Goal: Navigation & Orientation: Go to known website

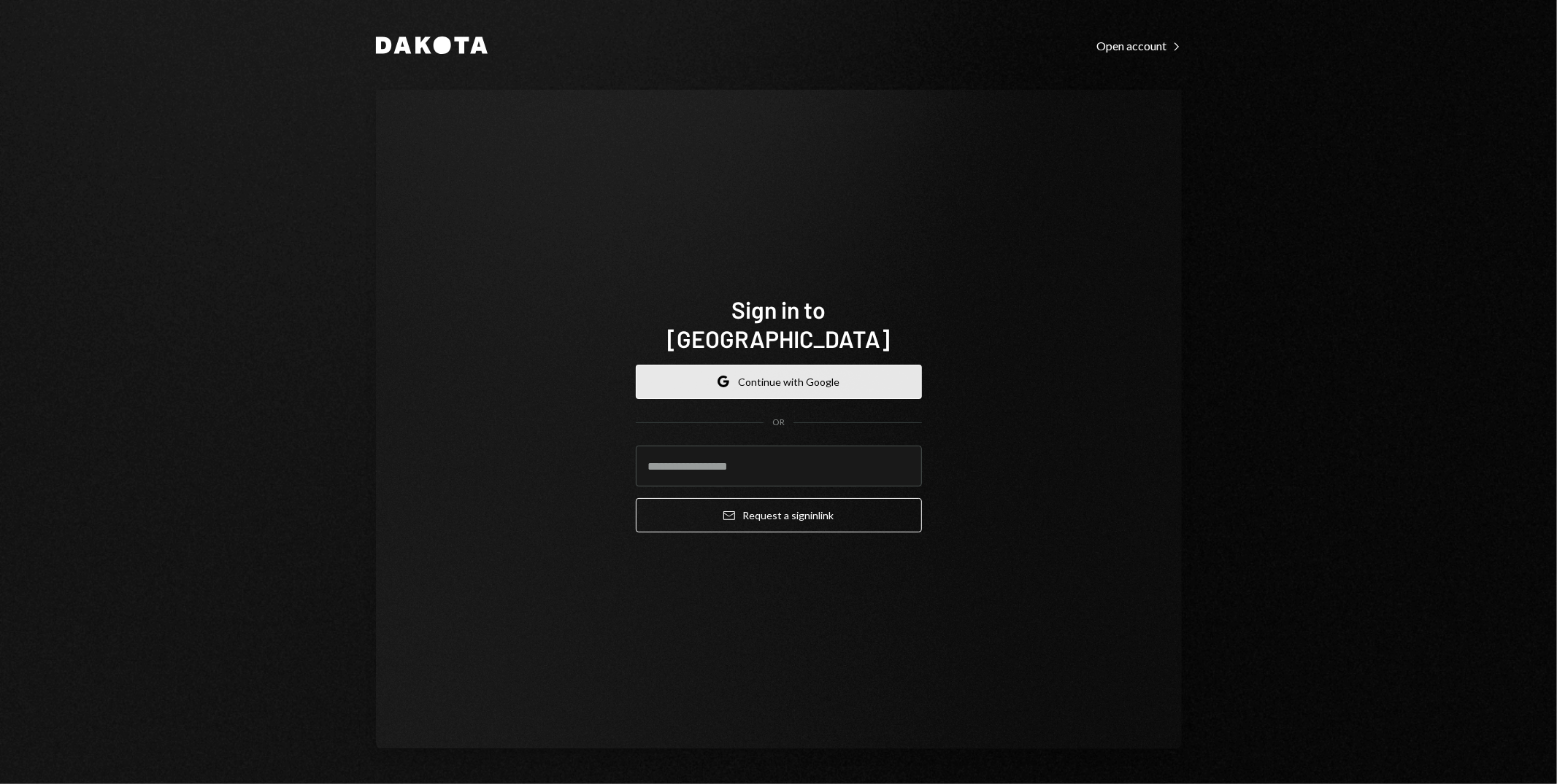
click at [812, 365] on button "Google Continue with Google" at bounding box center [778, 382] width 286 height 34
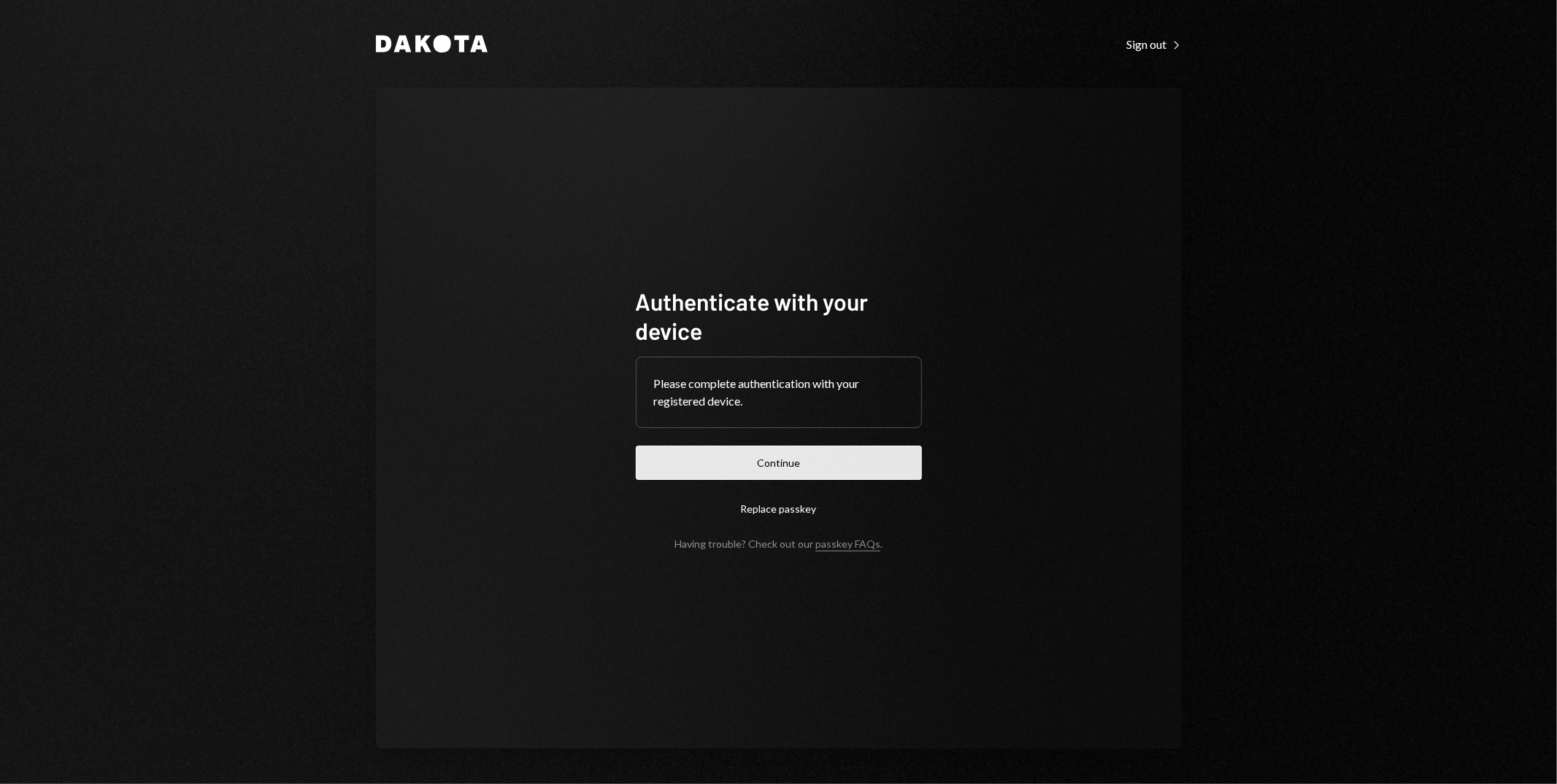
click at [822, 461] on button "Continue" at bounding box center [778, 462] width 286 height 34
